Goal: Subscribe to service/newsletter

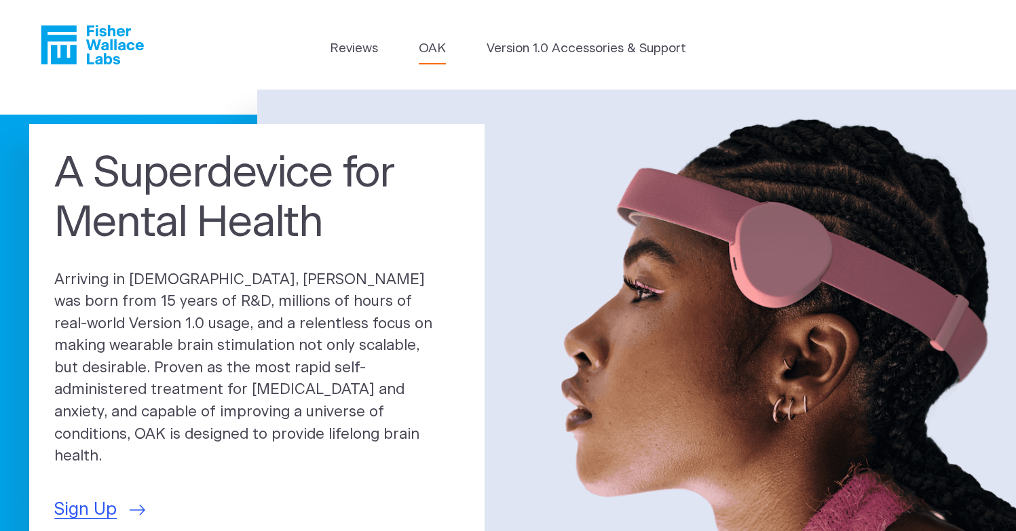
click at [441, 49] on link "OAK" at bounding box center [432, 48] width 27 height 19
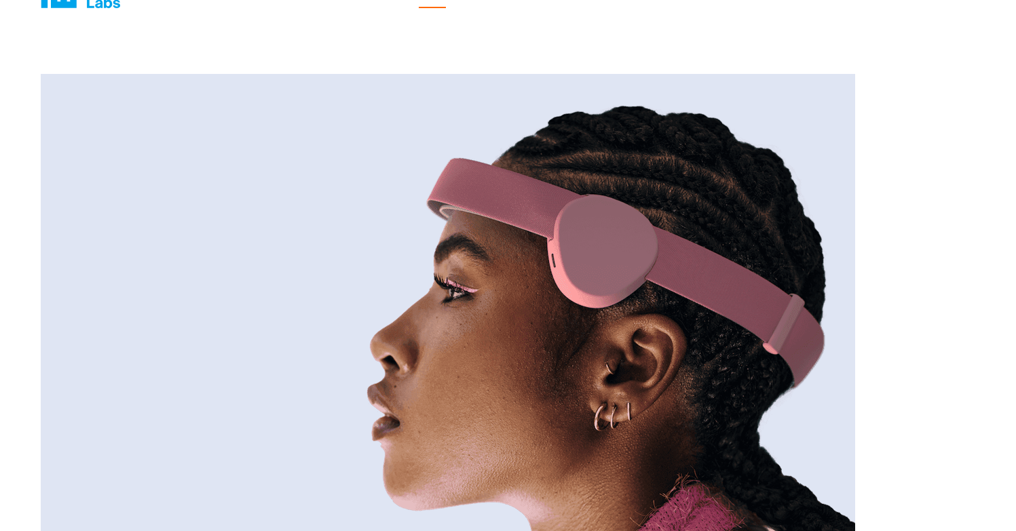
scroll to position [47, 0]
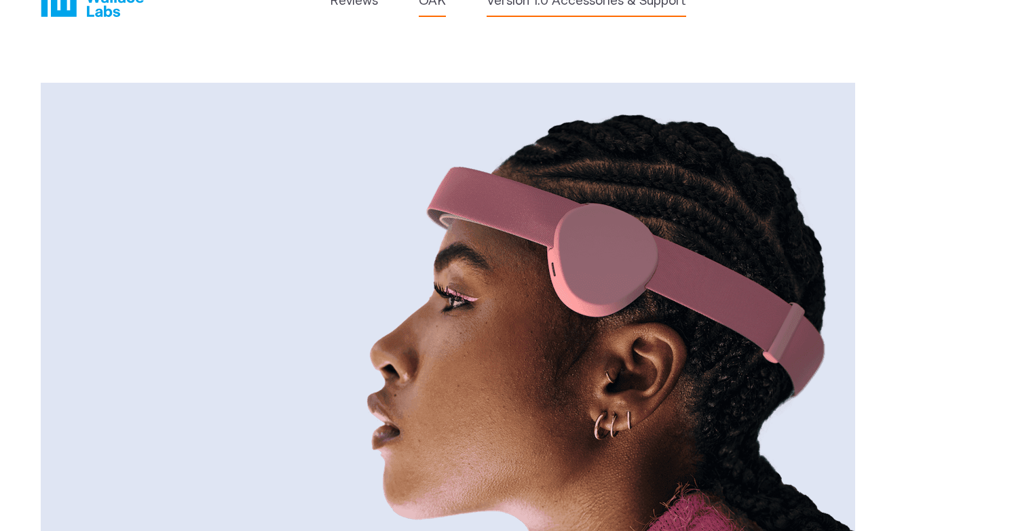
click at [538, 5] on link "Version 1.0 Accessories & Support" at bounding box center [586, 1] width 199 height 19
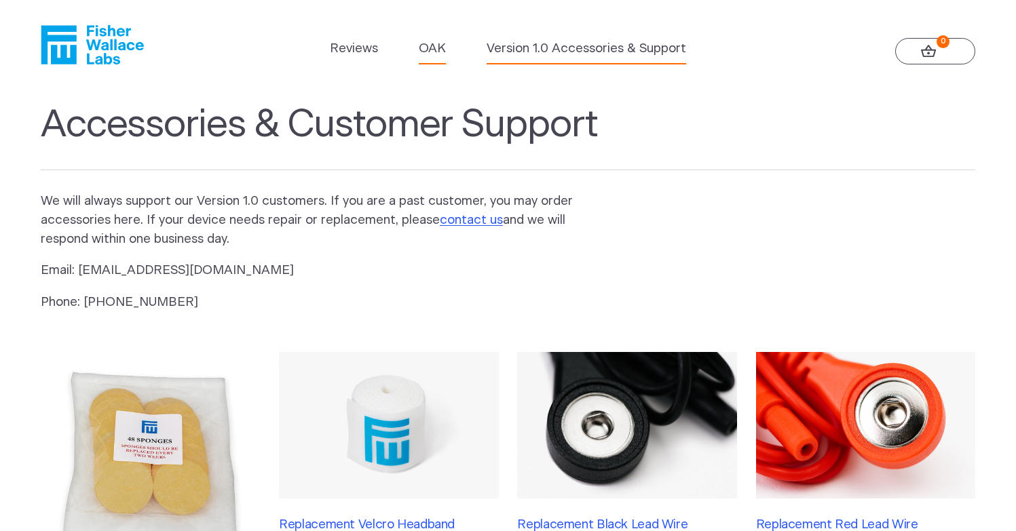
click at [422, 47] on link "OAK" at bounding box center [432, 48] width 27 height 19
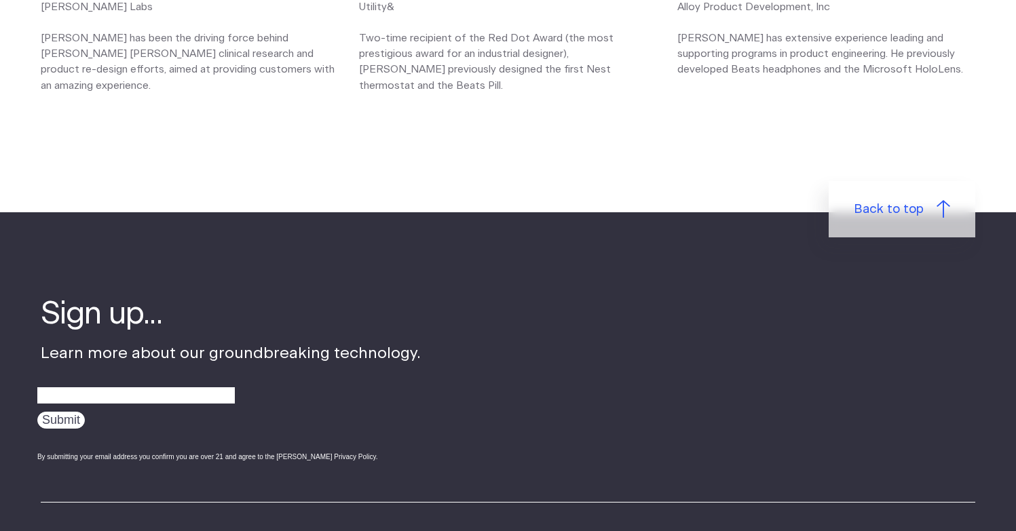
scroll to position [2065, 0]
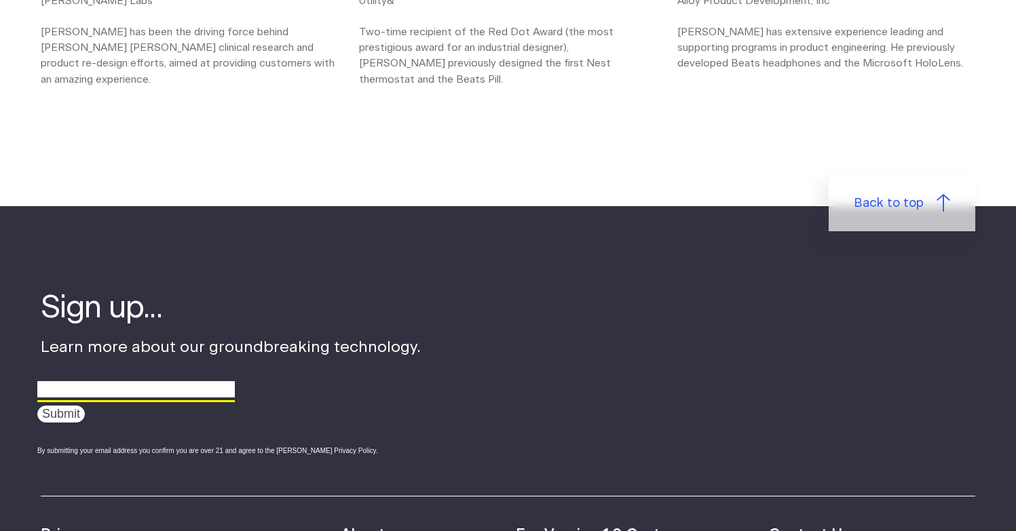
click at [60, 396] on input "email" at bounding box center [135, 389] width 197 height 21
type input "ccalnaido@gmail.com"
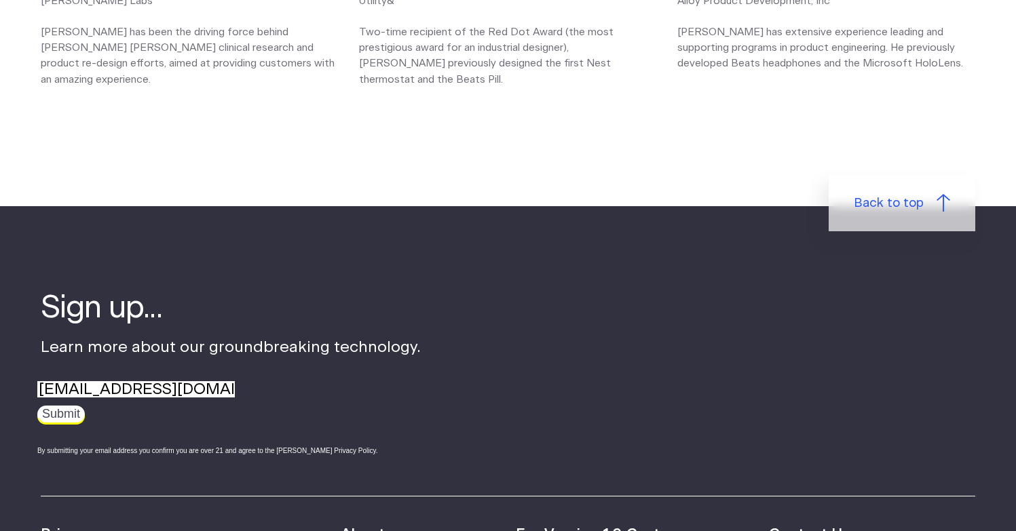
click at [71, 416] on input "Submit" at bounding box center [60, 414] width 47 height 17
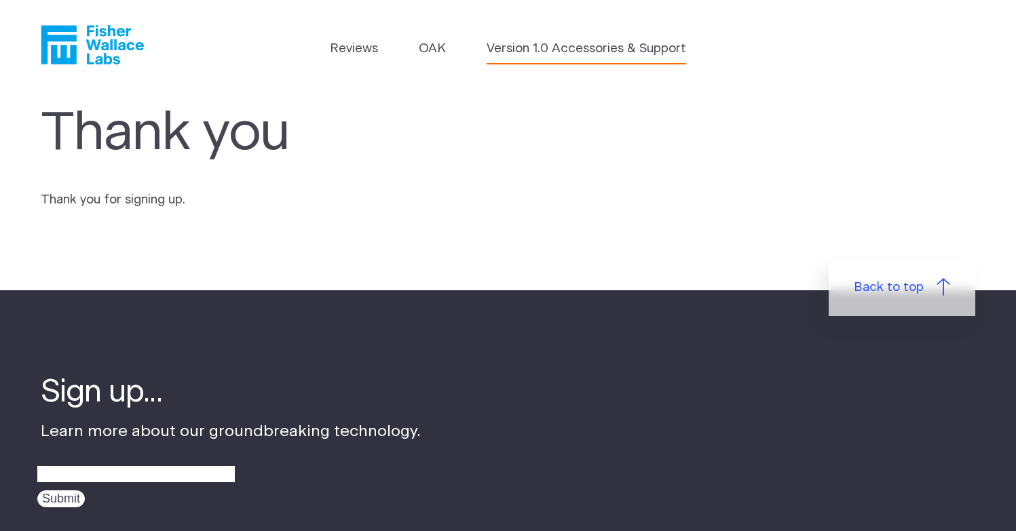
click at [552, 50] on link "Version 1.0 Accessories & Support" at bounding box center [586, 48] width 199 height 19
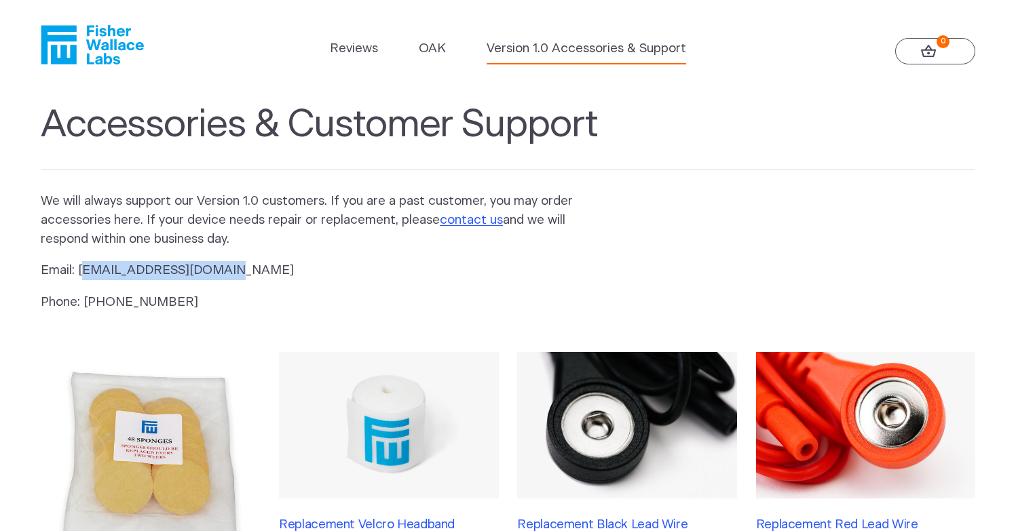
drag, startPoint x: 217, startPoint y: 275, endPoint x: 81, endPoint y: 274, distance: 136.4
click at [81, 274] on p "Email: [EMAIL_ADDRESS][DOMAIN_NAME]" at bounding box center [318, 270] width 554 height 19
click at [245, 266] on p "Email: [EMAIL_ADDRESS][DOMAIN_NAME]" at bounding box center [318, 270] width 554 height 19
drag, startPoint x: 234, startPoint y: 271, endPoint x: 79, endPoint y: 272, distance: 155.4
click at [79, 272] on p "Email: [EMAIL_ADDRESS][DOMAIN_NAME]" at bounding box center [318, 270] width 554 height 19
